Goal: Task Accomplishment & Management: Use online tool/utility

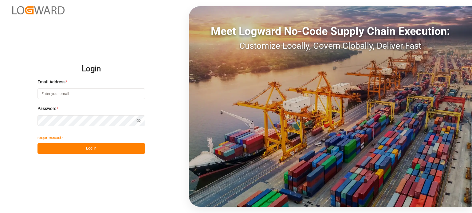
click at [92, 97] on input at bounding box center [90, 93] width 107 height 11
type input "[EMAIL_ADDRESS][DOMAIN_NAME]"
click at [91, 147] on button "Log In" at bounding box center [90, 148] width 107 height 11
click at [87, 94] on input at bounding box center [90, 93] width 107 height 11
type input "[EMAIL_ADDRESS][DOMAIN_NAME]"
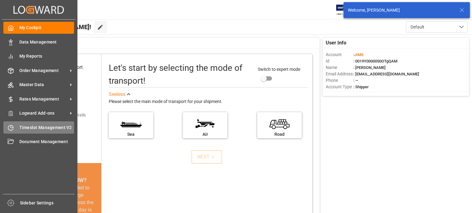
click at [36, 125] on span "Timeslot Management V2" at bounding box center [46, 128] width 55 height 6
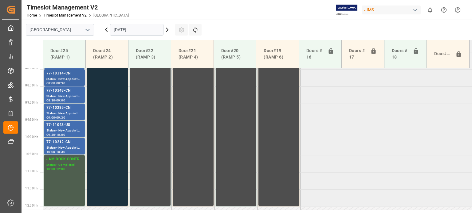
scroll to position [278, 0]
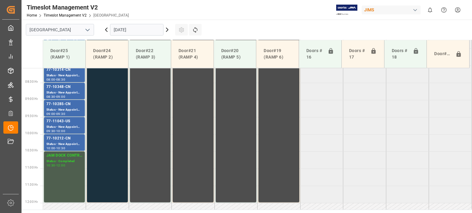
click at [167, 28] on icon at bounding box center [166, 29] width 7 height 7
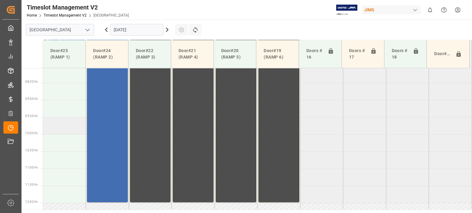
click at [62, 124] on td at bounding box center [64, 125] width 43 height 17
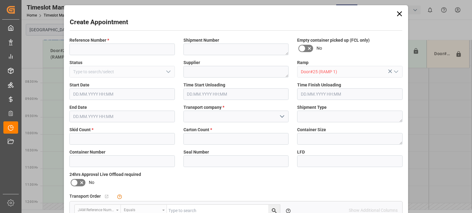
type input "[DATE] 09:30"
type input "[DATE] 10:00"
click at [111, 136] on input "text" at bounding box center [121, 139] width 105 height 12
type input "4"
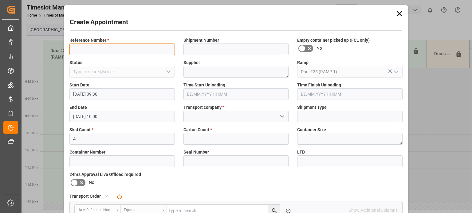
click at [142, 46] on input at bounding box center [121, 50] width 105 height 12
type input "77-10561-DE"
click at [215, 136] on input "text" at bounding box center [235, 139] width 105 height 12
type input "51"
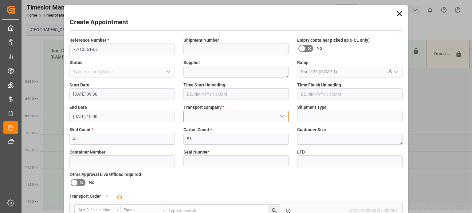
click at [207, 115] on input at bounding box center [235, 117] width 105 height 12
click at [281, 116] on icon "open menu" at bounding box center [281, 116] width 7 height 7
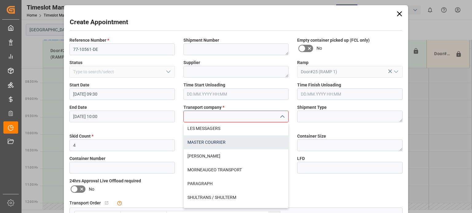
scroll to position [274, 0]
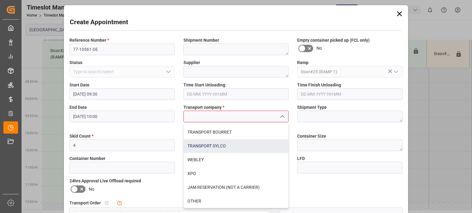
click at [224, 145] on div "TRANSPORT SYLCO" at bounding box center [236, 146] width 105 height 14
type input "TRANSPORT SYLCO"
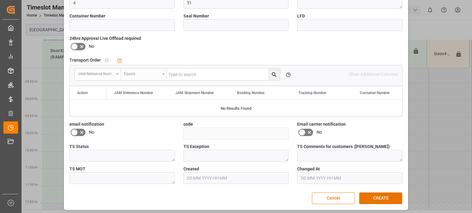
scroll to position [138, 0]
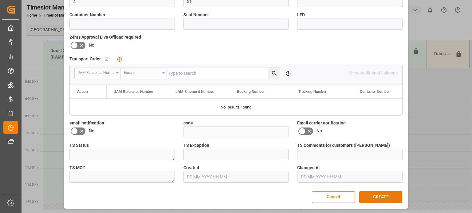
click at [377, 195] on button "CREATE" at bounding box center [380, 198] width 43 height 12
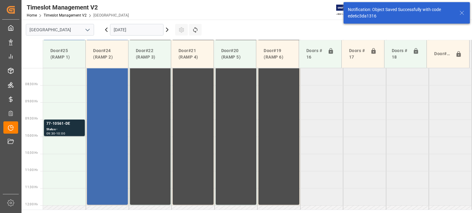
scroll to position [278, 0]
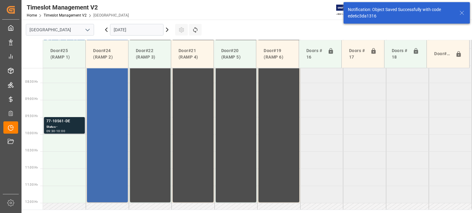
click at [62, 125] on div "Status -" at bounding box center [64, 127] width 36 height 5
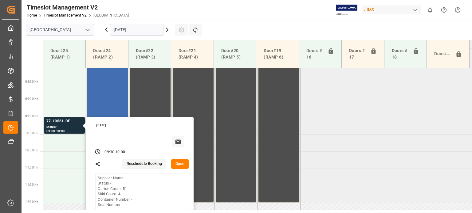
click at [458, 8] on html "Created by potrace 1.15, written by Peter Selinger 2001-2017 Created by potrace…" at bounding box center [236, 106] width 472 height 213
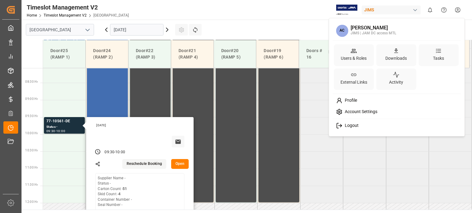
click at [362, 126] on div "Logout" at bounding box center [396, 125] width 126 height 11
